Goal: Find specific page/section: Find specific page/section

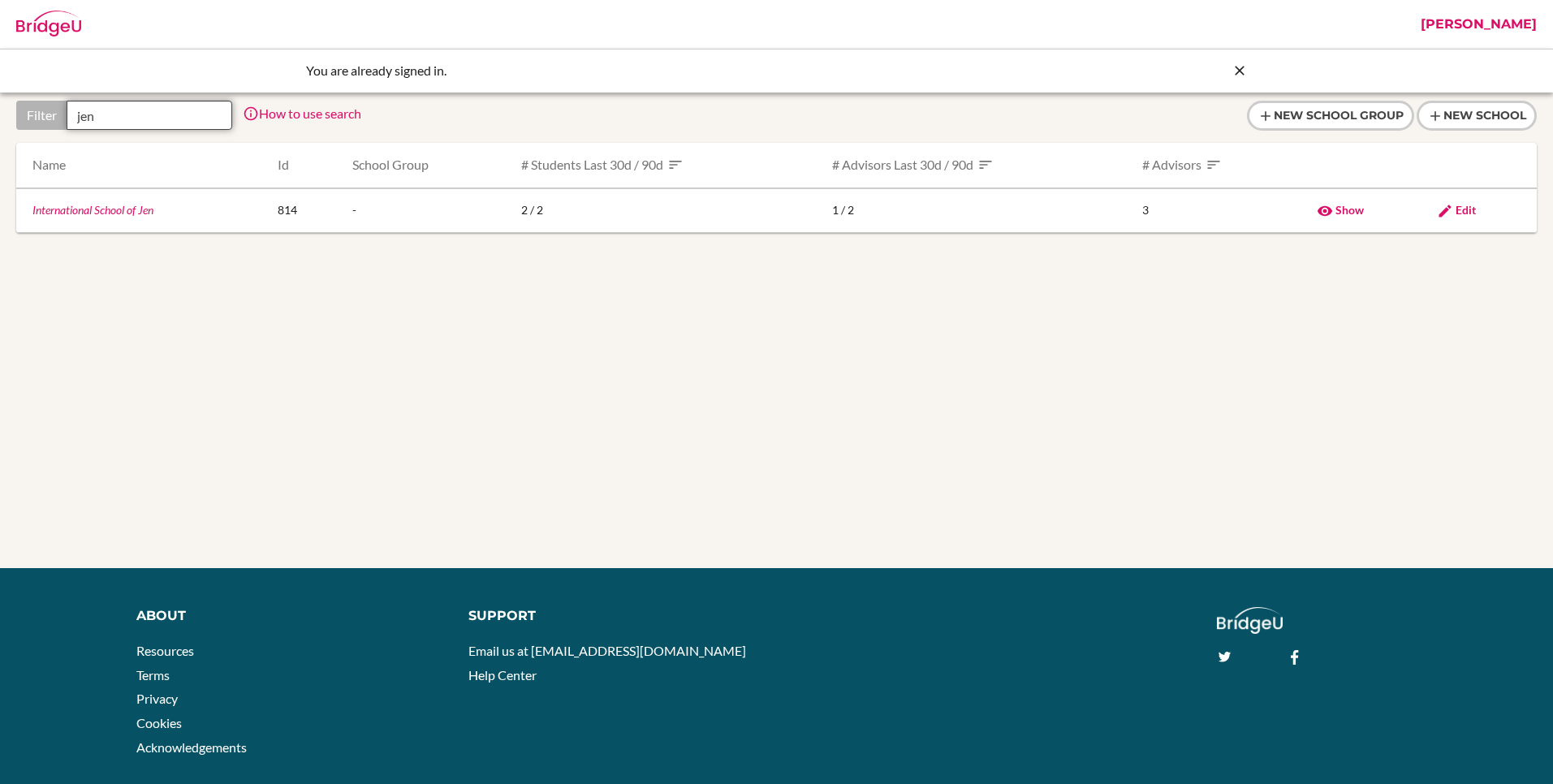
drag, startPoint x: 107, startPoint y: 119, endPoint x: 25, endPoint y: 117, distance: 82.0
click at [25, 117] on div "Filter jen" at bounding box center [124, 115] width 216 height 29
type input "ermit"
click at [129, 213] on link "Ermitage International School" at bounding box center [90, 210] width 116 height 14
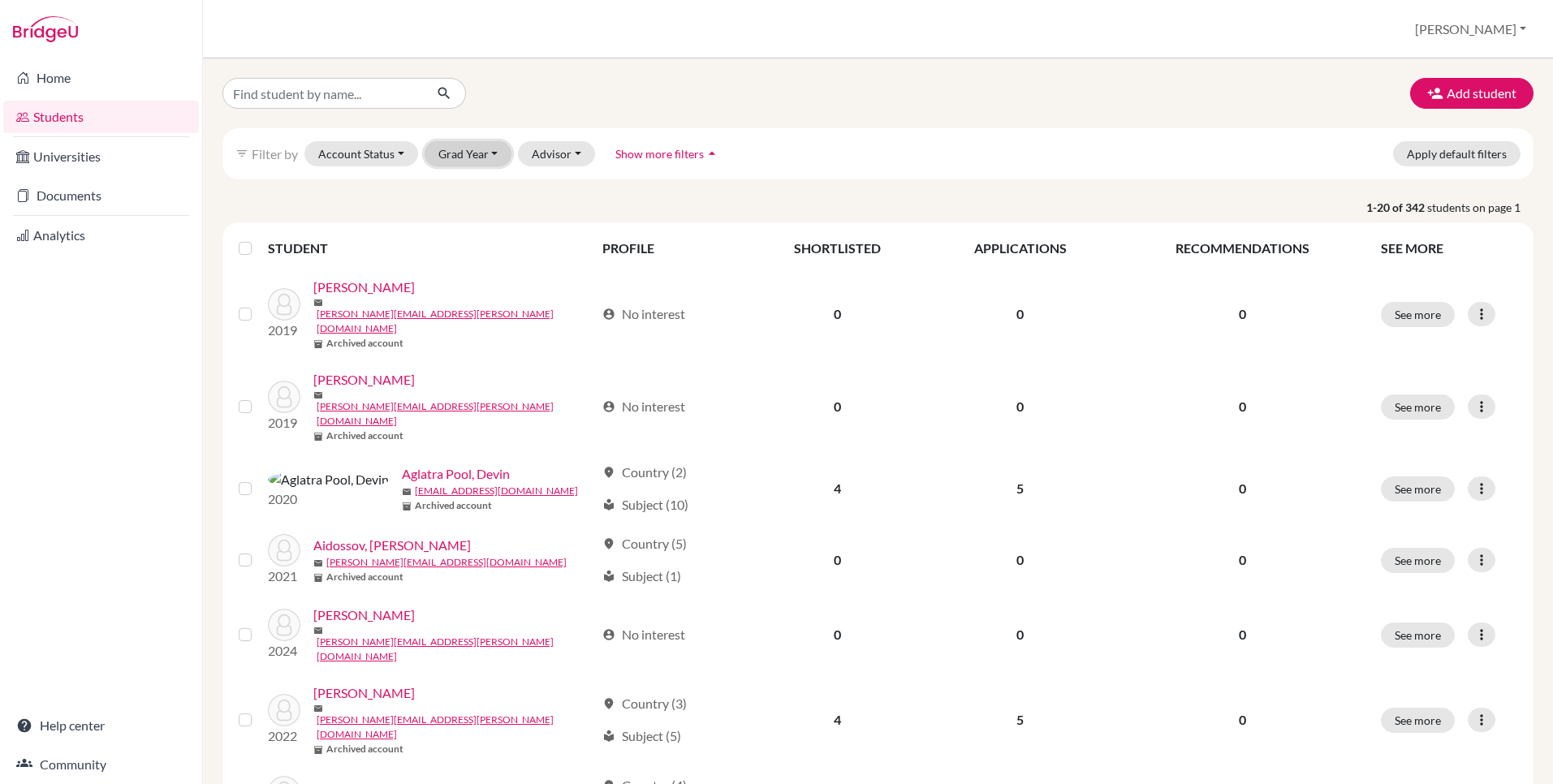
click at [472, 165] on button "Grad Year" at bounding box center [469, 153] width 88 height 25
click at [547, 199] on p "1-20 of 342 students on page 1" at bounding box center [877, 207] width 1335 height 17
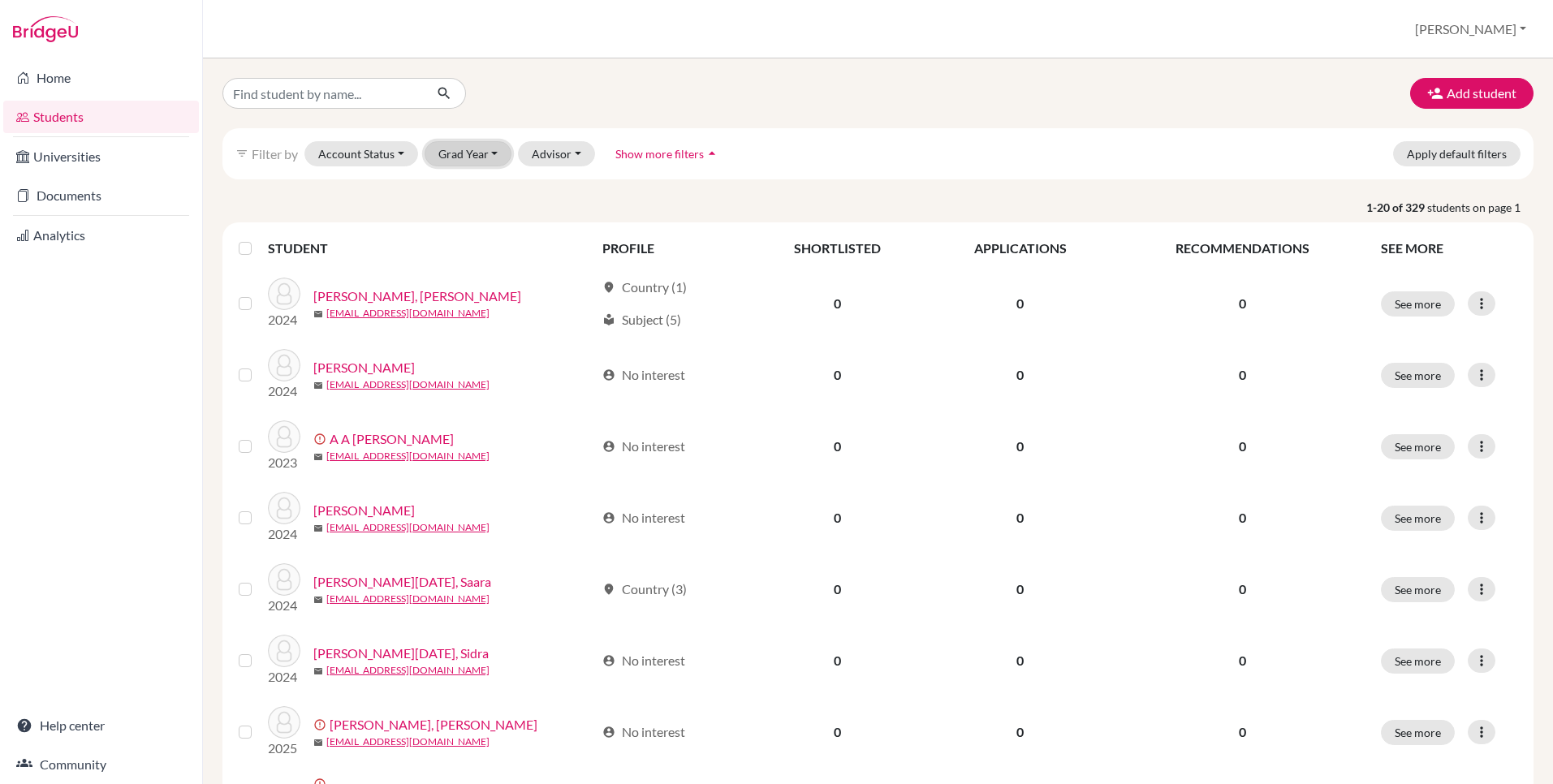
click at [487, 160] on button "Grad Year" at bounding box center [469, 153] width 88 height 25
click at [473, 185] on span "2025" at bounding box center [459, 188] width 29 height 19
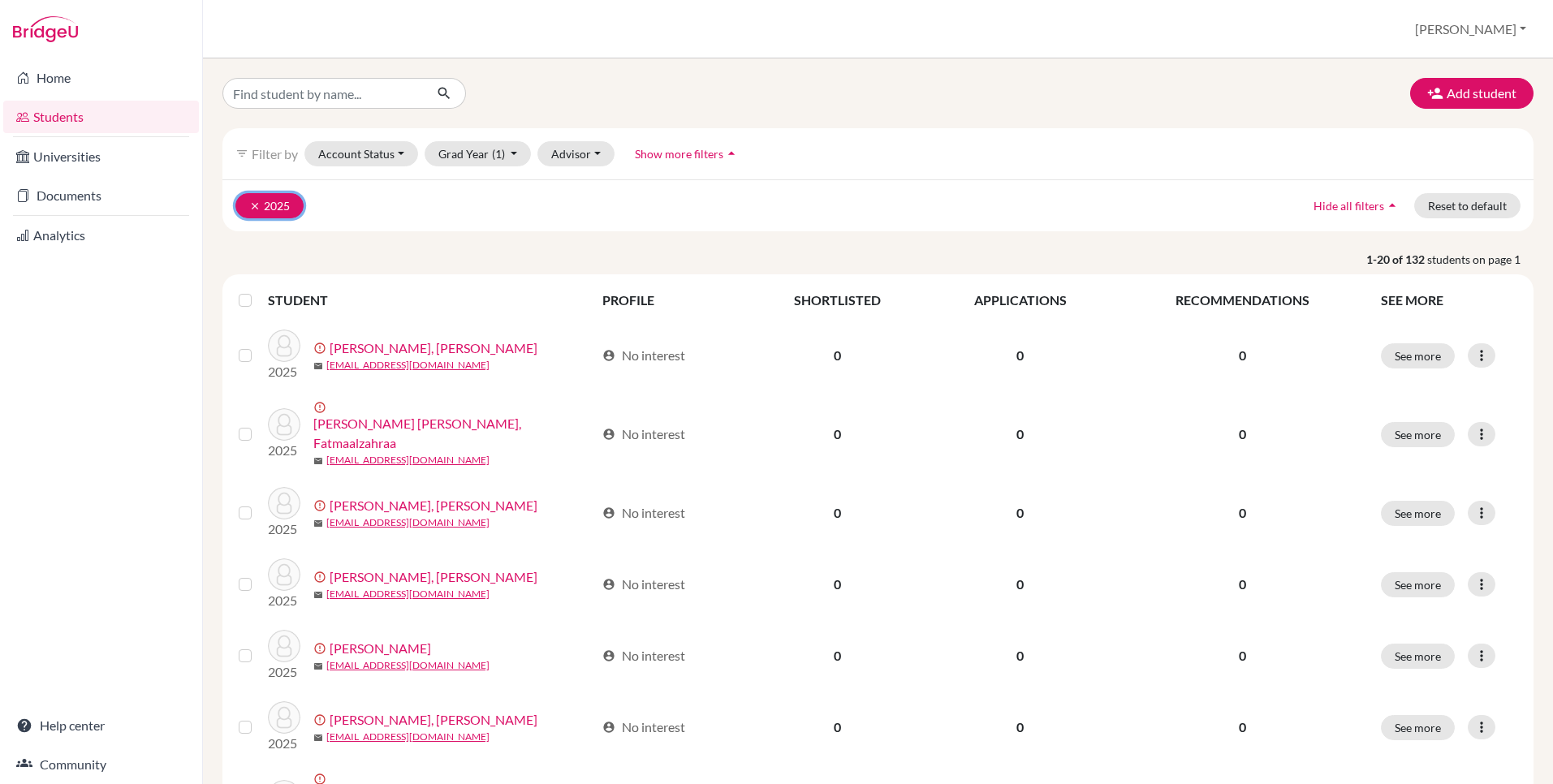
click at [252, 205] on icon "clear" at bounding box center [254, 206] width 11 height 11
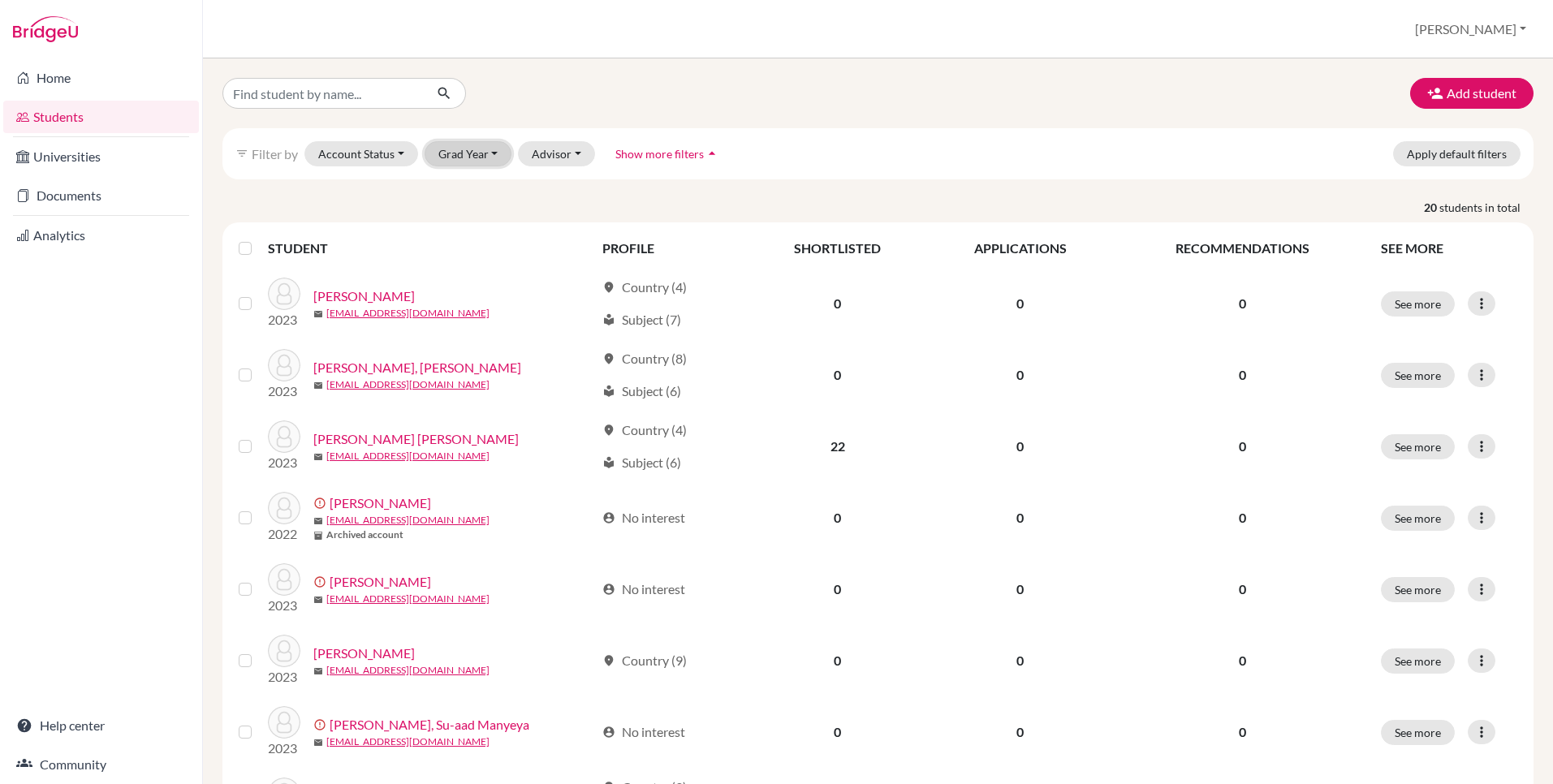
click at [483, 155] on button "Grad Year" at bounding box center [469, 153] width 88 height 25
